Goal: Task Accomplishment & Management: Use online tool/utility

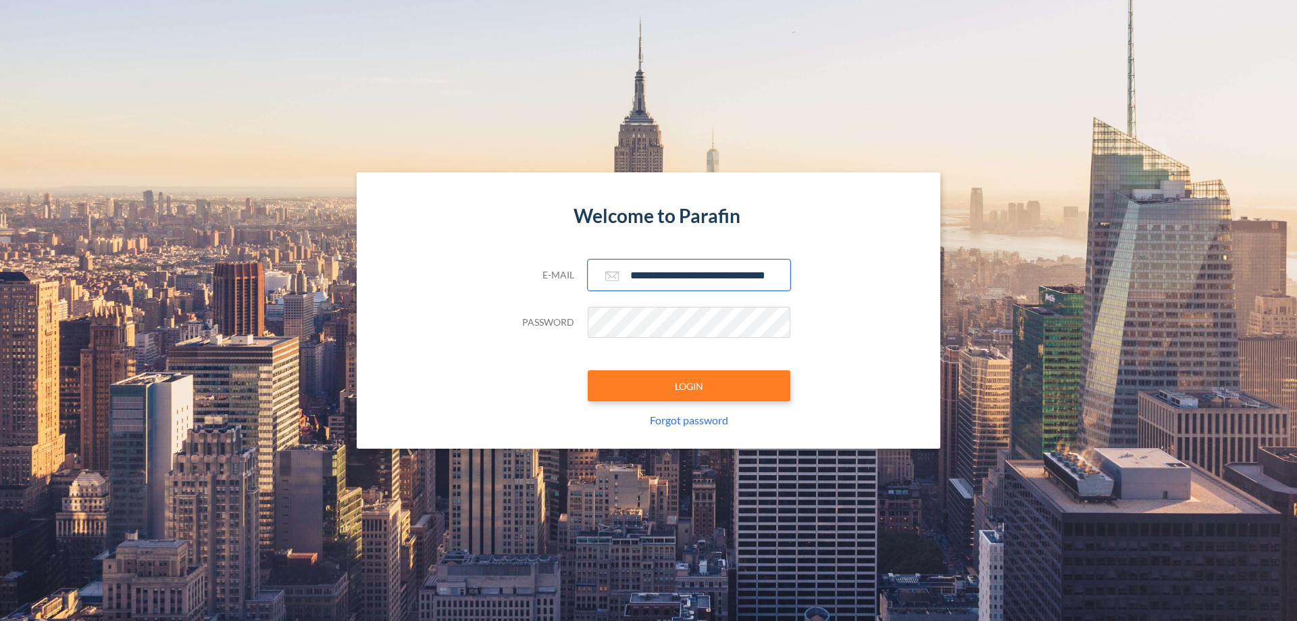
type input "**********"
click at [689, 386] on button "LOGIN" at bounding box center [689, 385] width 203 height 31
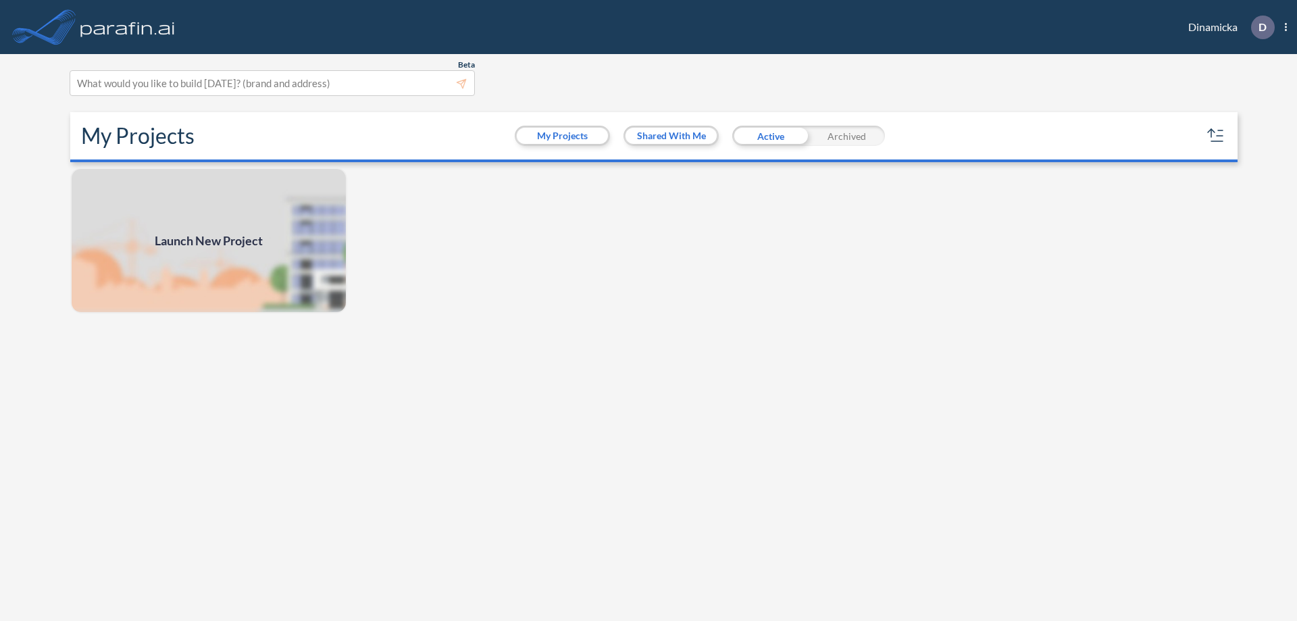
scroll to position [3, 0]
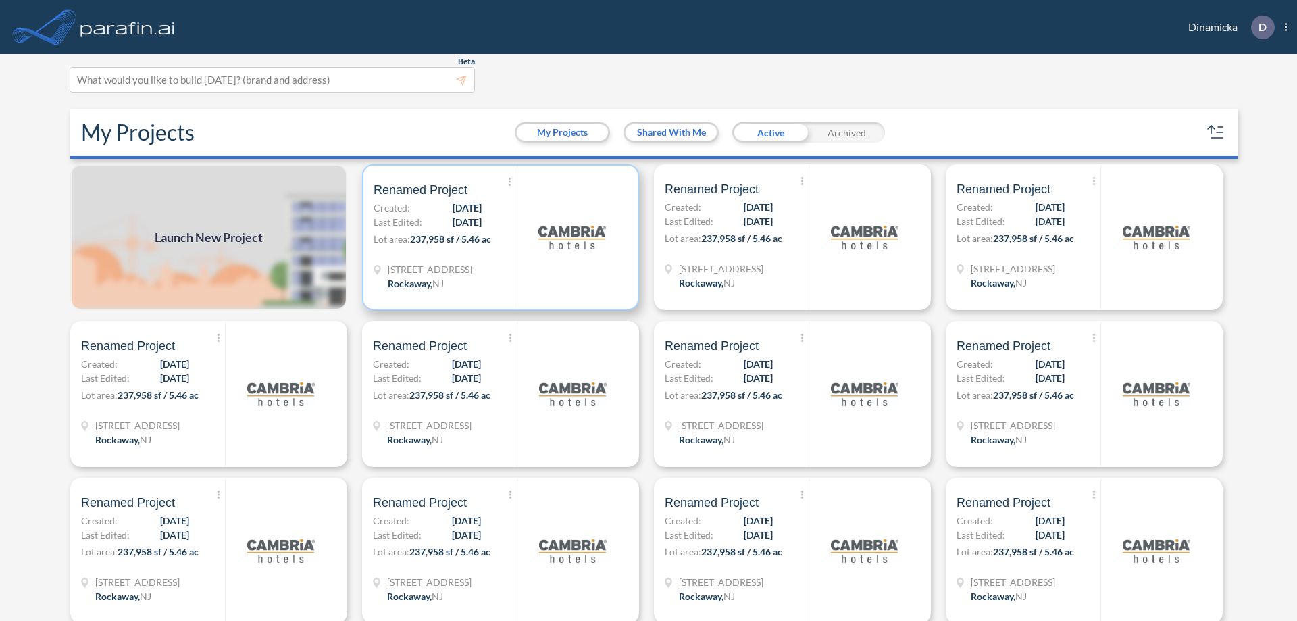
click at [498, 237] on p "Lot area: 237,958 sf / 5.46 ac" at bounding box center [445, 242] width 143 height 20
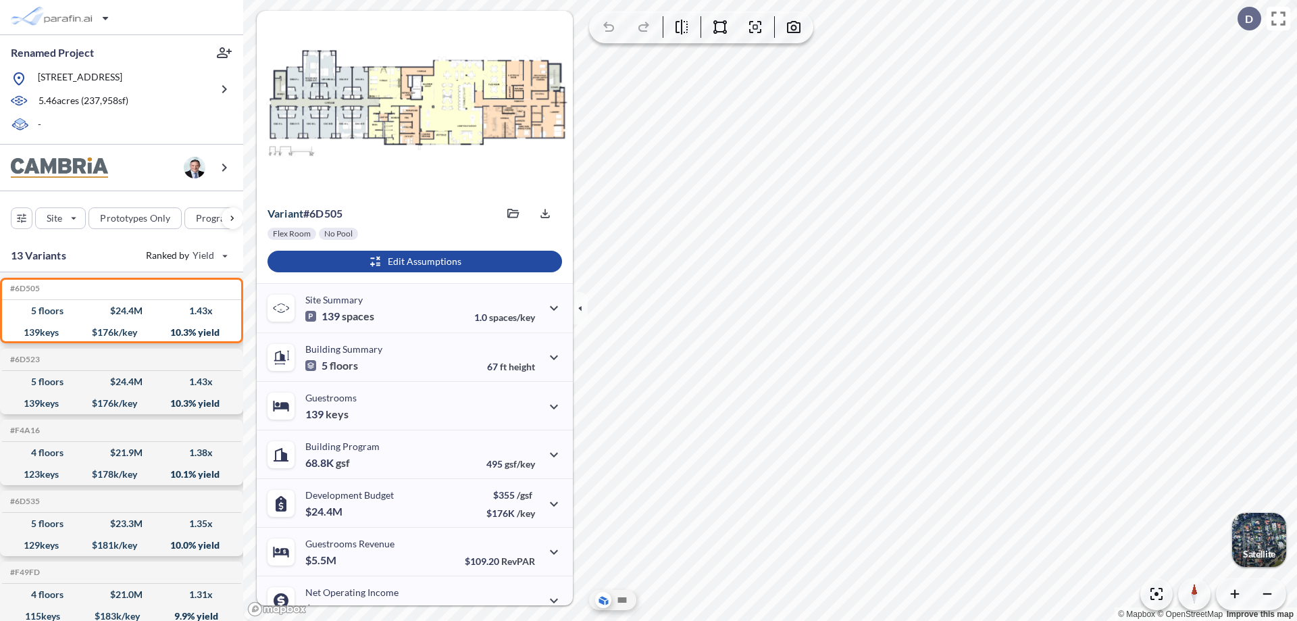
scroll to position [68, 0]
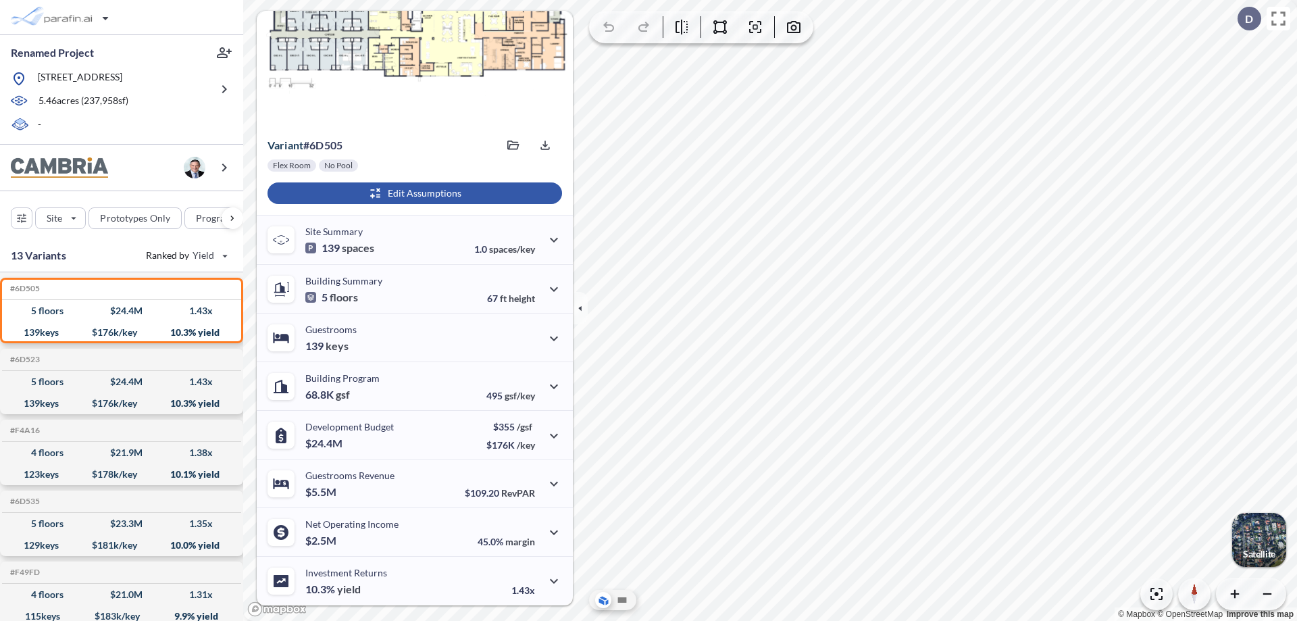
click at [413, 193] on div "button" at bounding box center [415, 193] width 295 height 22
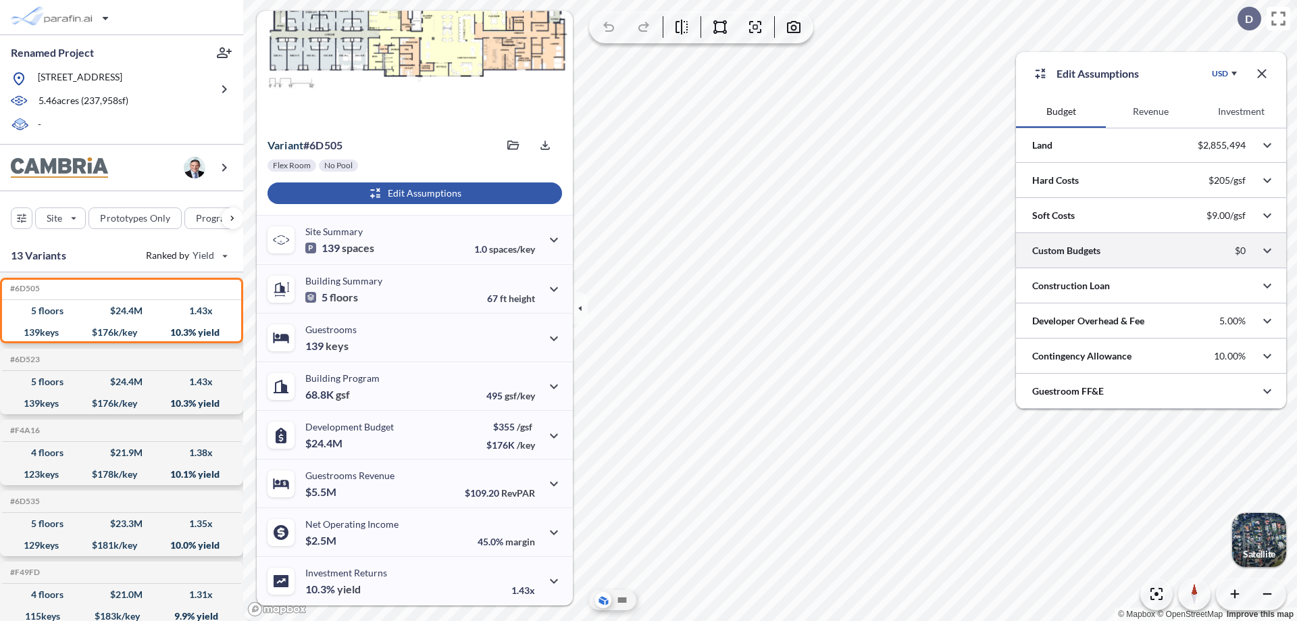
click at [1151, 251] on div at bounding box center [1151, 250] width 270 height 34
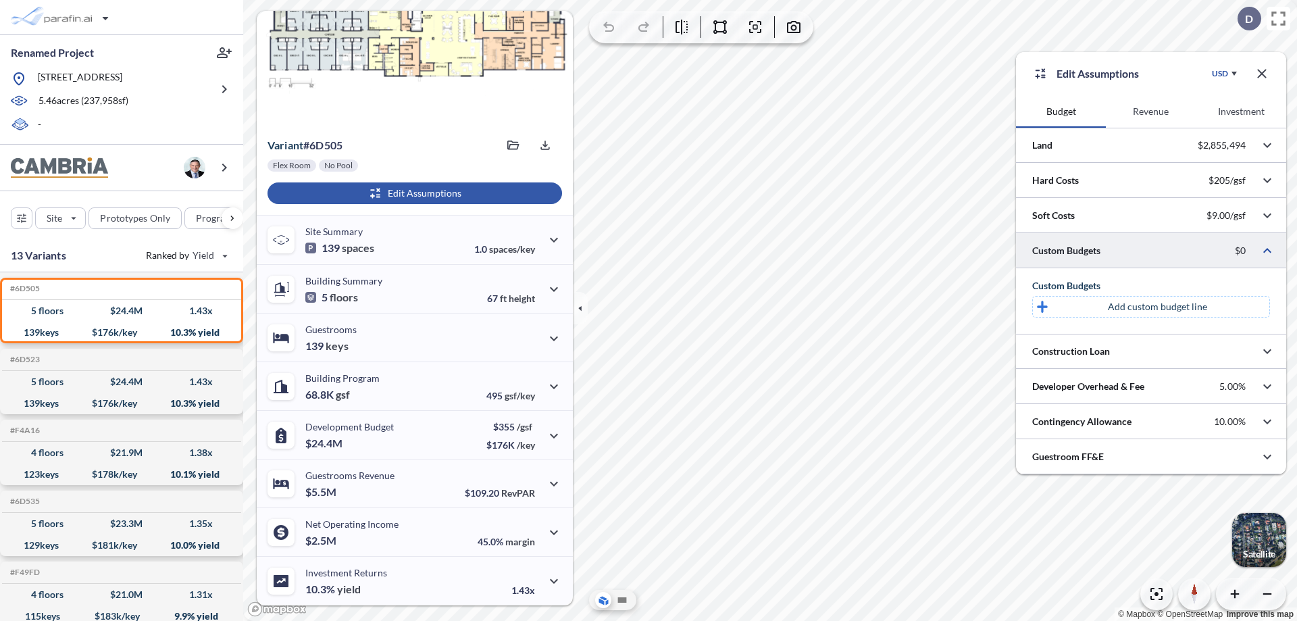
click at [1157, 307] on p "Add custom budget line" at bounding box center [1157, 307] width 99 height 14
